Goal: Obtain resource: Download file/media

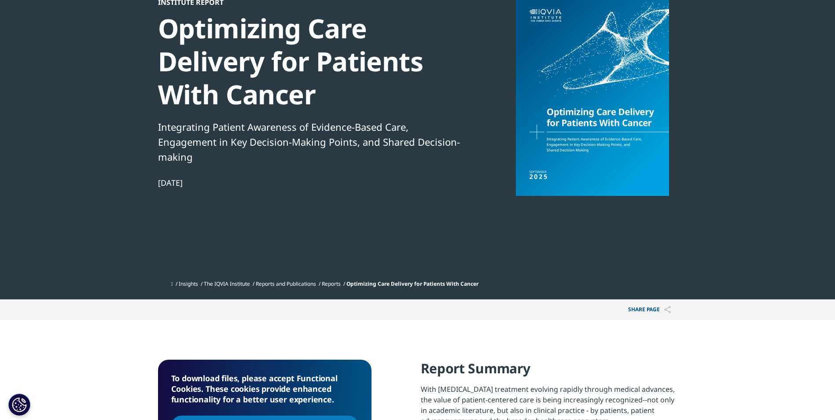
scroll to position [132, 0]
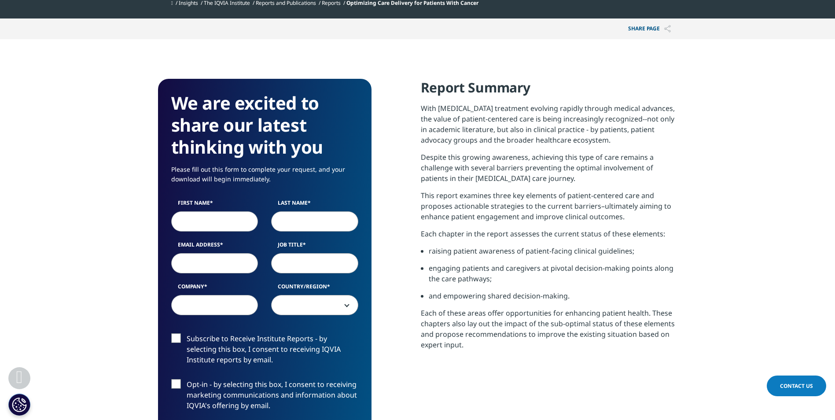
scroll to position [385, 0]
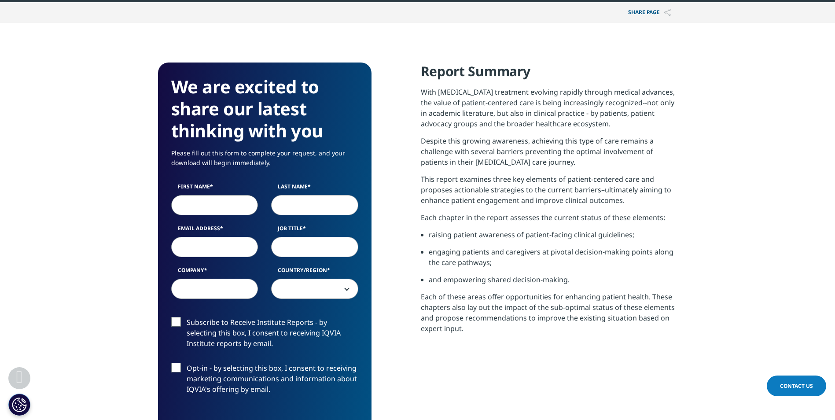
click at [250, 202] on input "First Name" at bounding box center [214, 205] width 87 height 20
type input "[PERSON_NAME] [PERSON_NAME]"
type input "Curr"
type input "[EMAIL_ADDRESS][DOMAIN_NAME]"
type input "Retired Nurse volunteer National Pensioners Convention volunteer [DEMOGRAPHIC_D…"
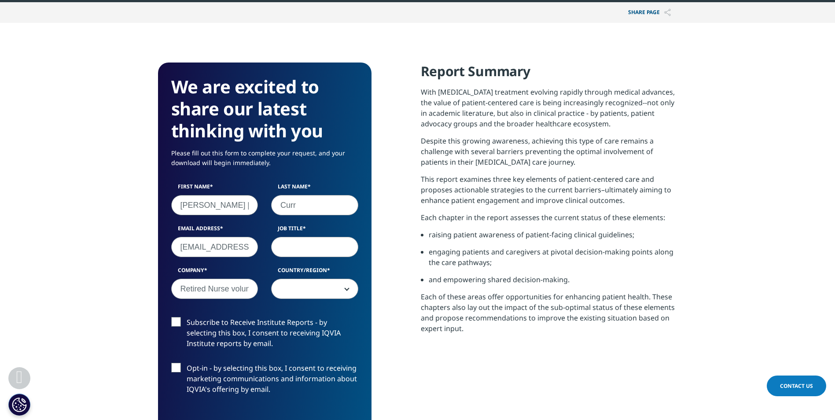
select select "[GEOGRAPHIC_DATA]"
click at [310, 245] on input "Job Title" at bounding box center [314, 247] width 87 height 20
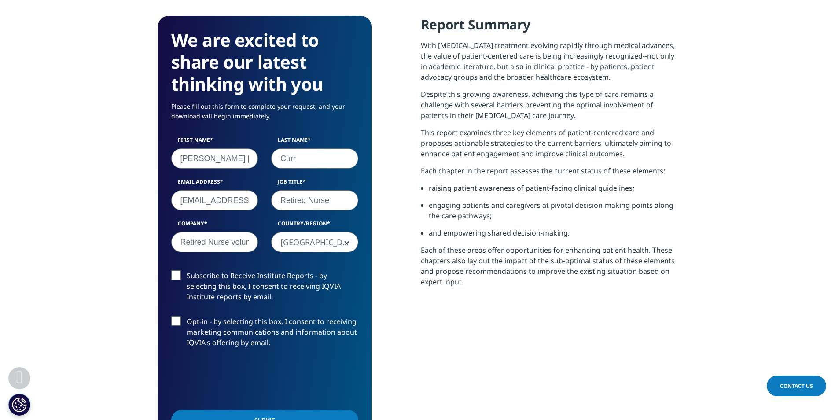
scroll to position [473, 0]
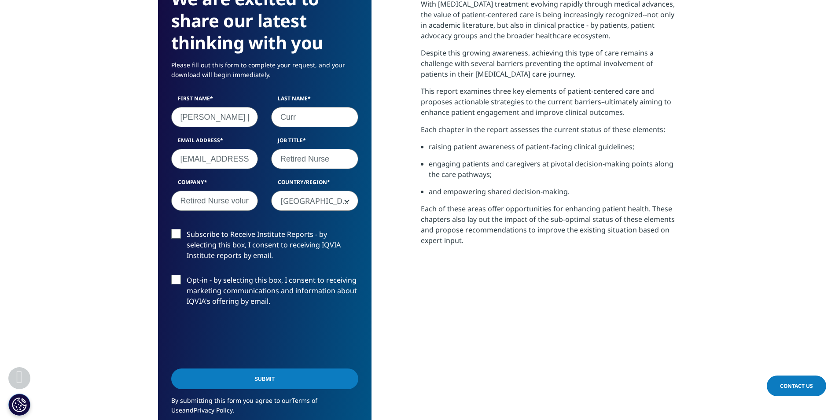
type input "Retired Nurse"
click at [177, 233] on label "Subscribe to Receive Institute Reports - by selecting this box, I consent to re…" at bounding box center [264, 247] width 187 height 37
click at [187, 229] on input "Subscribe to Receive Institute Reports - by selecting this box, I consent to re…" at bounding box center [187, 229] width 0 height 0
click at [261, 378] on input "Submit" at bounding box center [264, 379] width 187 height 21
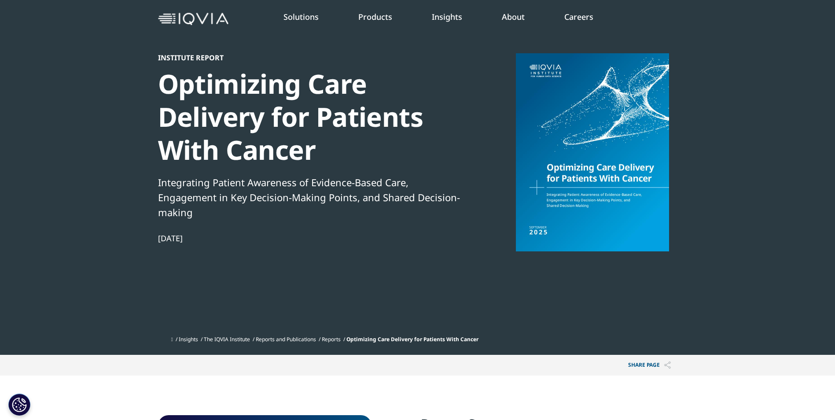
scroll to position [21, 0]
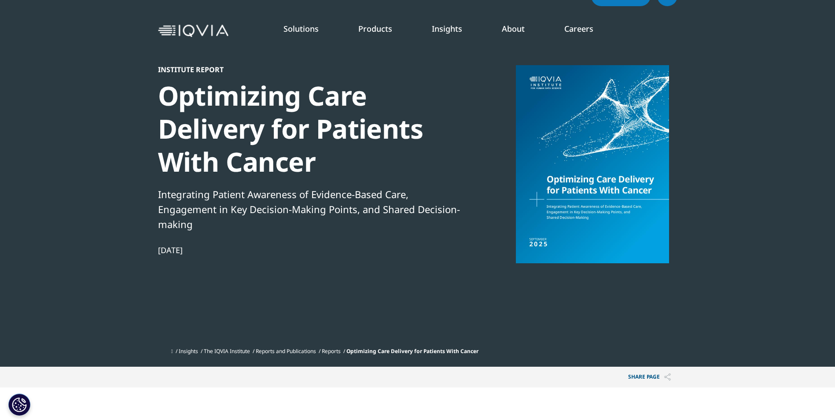
click at [581, 184] on div at bounding box center [593, 164] width 170 height 198
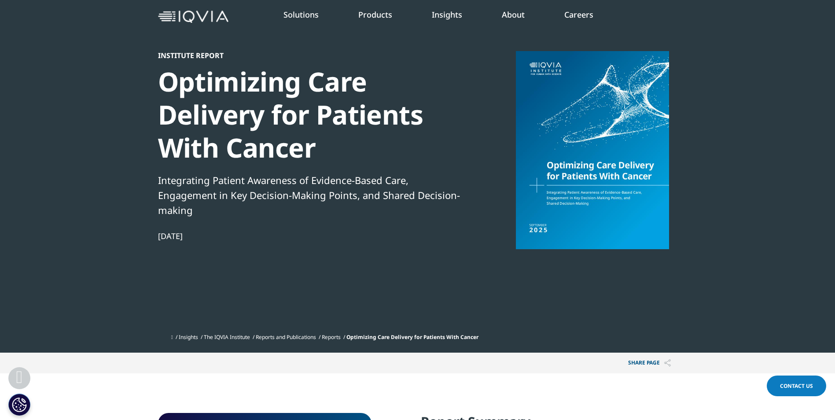
scroll to position [0, 0]
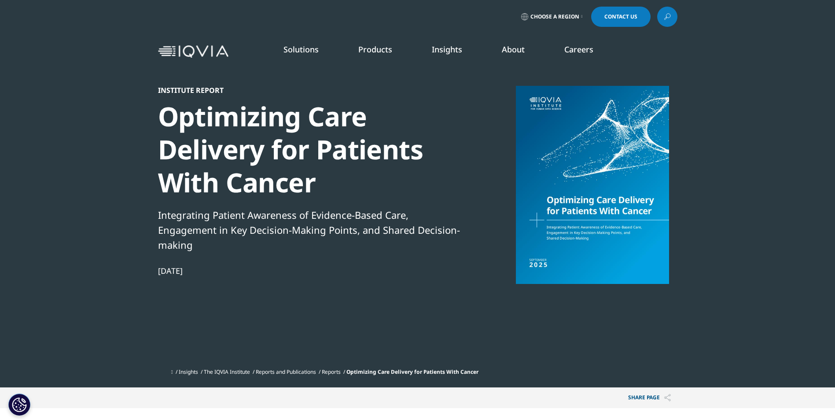
click at [551, 116] on div at bounding box center [593, 185] width 170 height 198
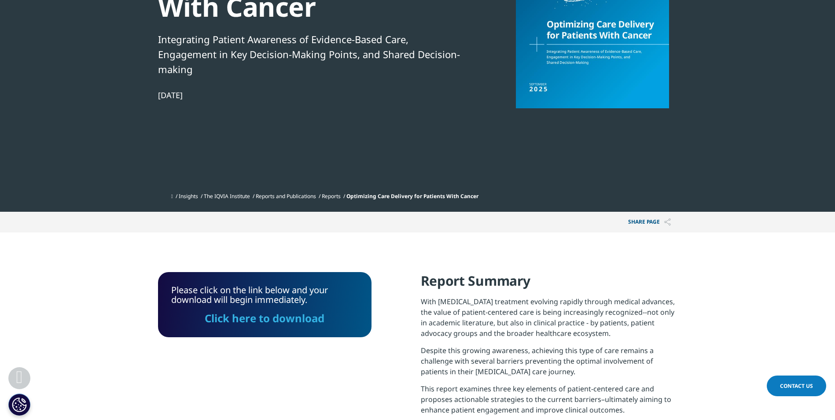
scroll to position [176, 0]
click at [475, 197] on span "Optimizing Care Delivery for Patients With Cancer" at bounding box center [413, 195] width 132 height 7
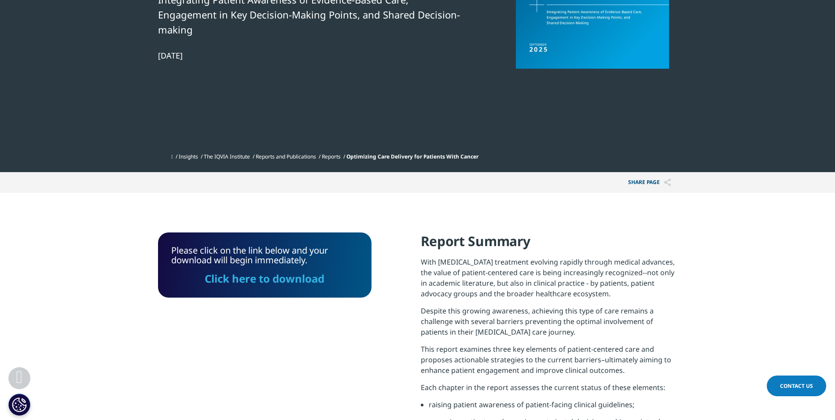
scroll to position [220, 0]
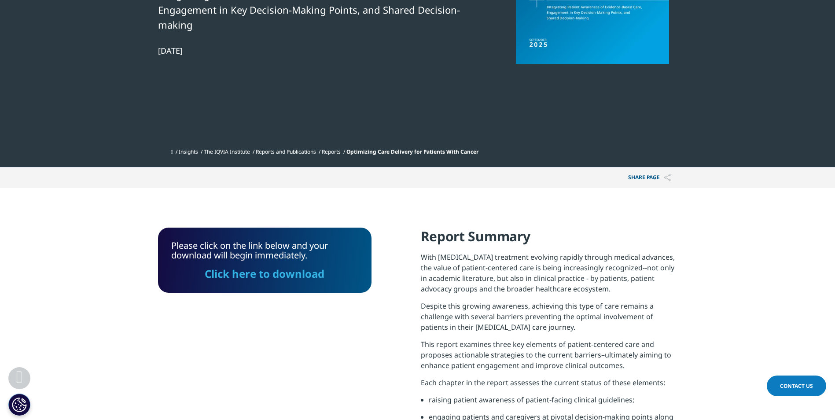
click at [279, 276] on link "Click here to download" at bounding box center [265, 273] width 120 height 15
